Goal: Information Seeking & Learning: Learn about a topic

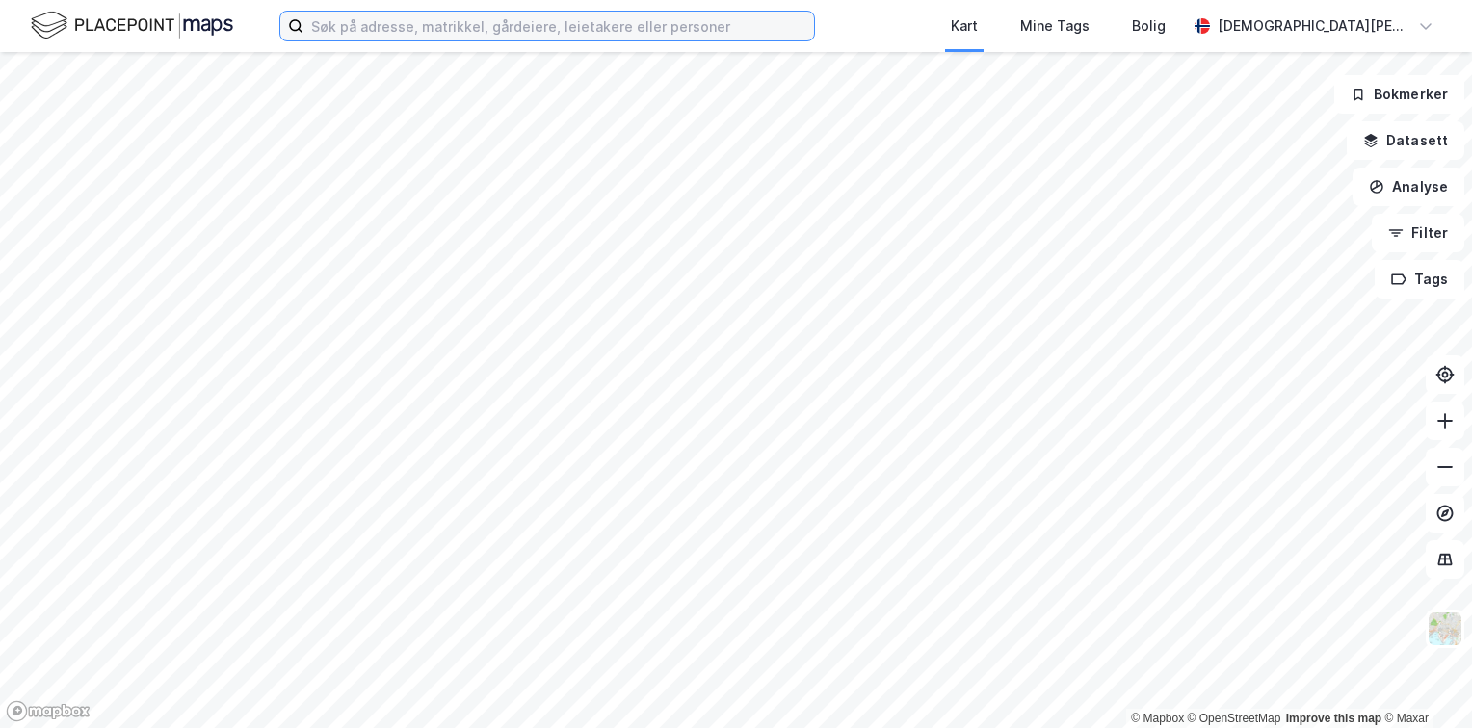
click at [482, 29] on input at bounding box center [558, 26] width 511 height 29
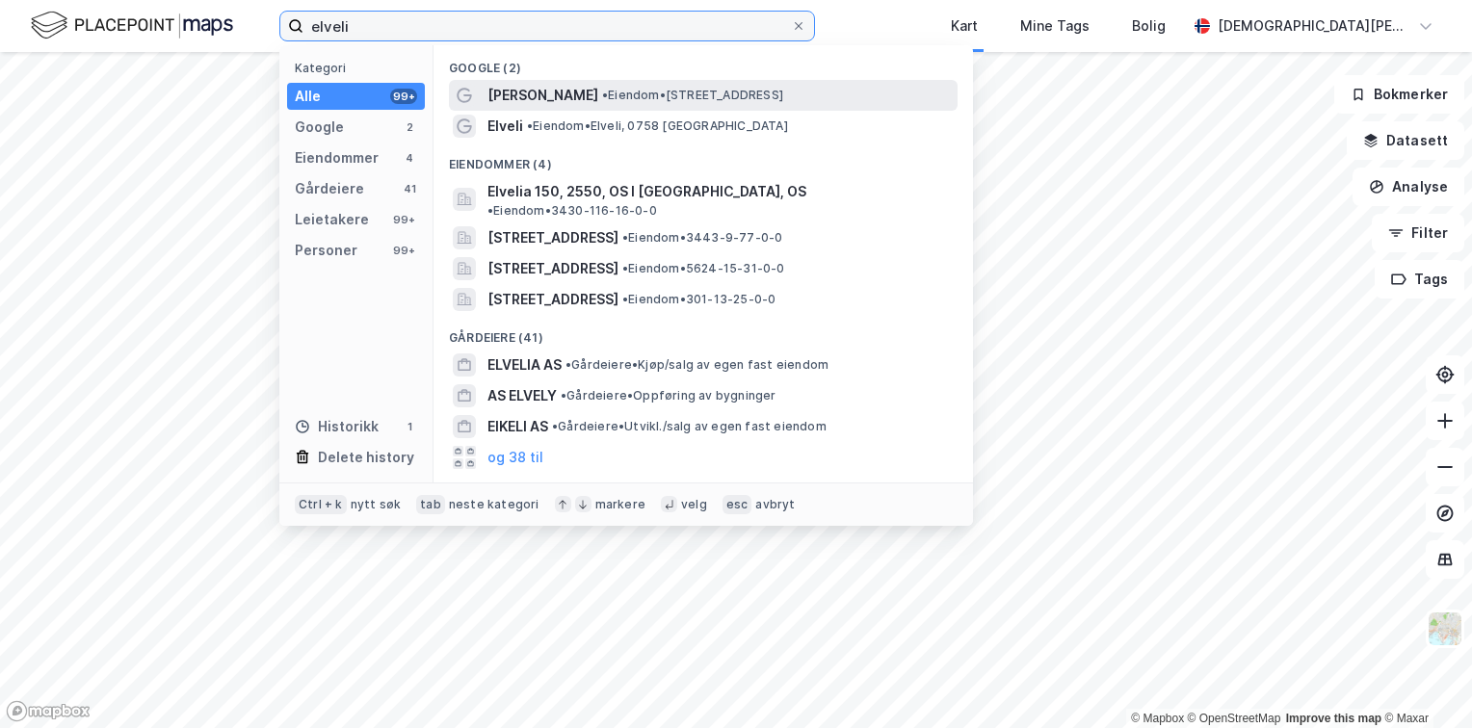
type input "elveli"
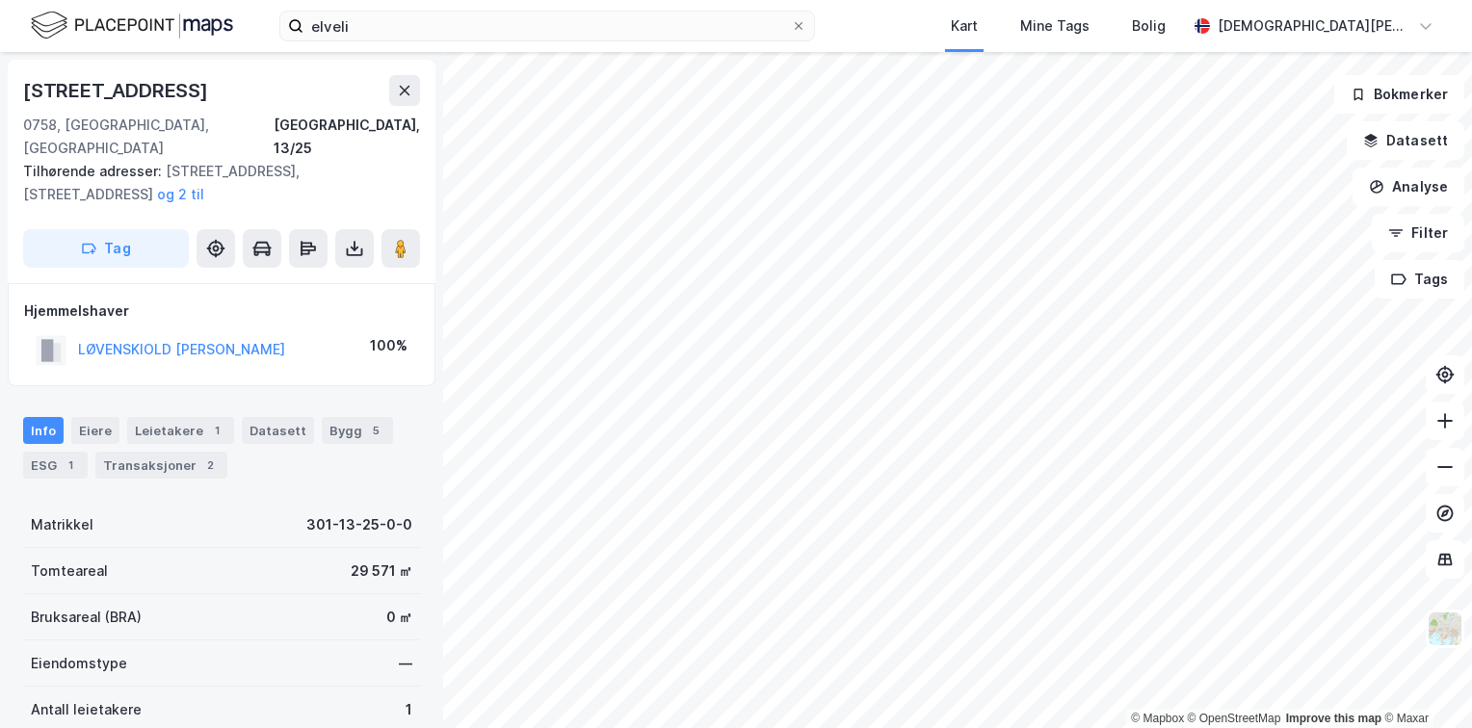
click at [701, 49] on div "elveli Kart Mine Tags Bolig [PERSON_NAME] © Mapbox © OpenStreetMap Improve this…" at bounding box center [736, 364] width 1472 height 728
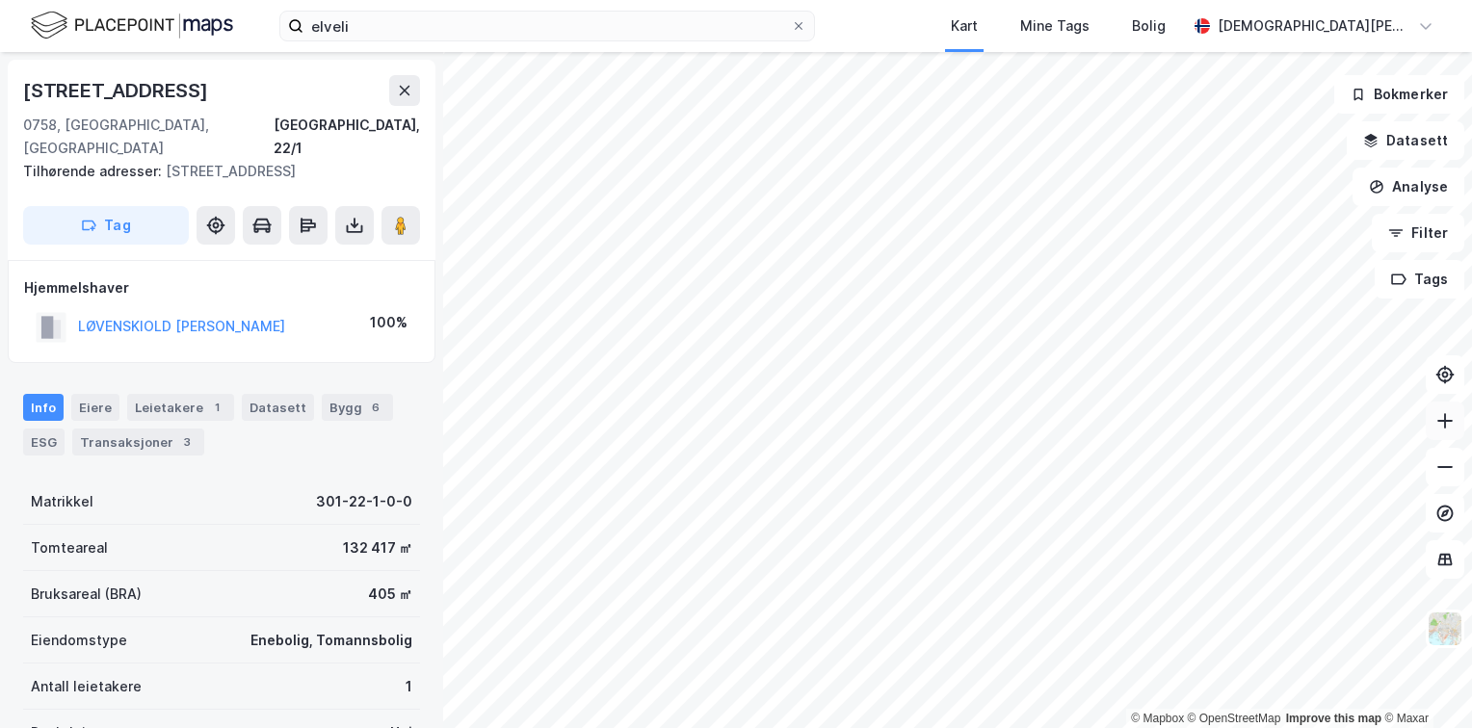
click at [1444, 420] on icon at bounding box center [1445, 420] width 2 height 15
click at [1439, 468] on icon at bounding box center [1444, 467] width 19 height 19
